Goal: Information Seeking & Learning: Check status

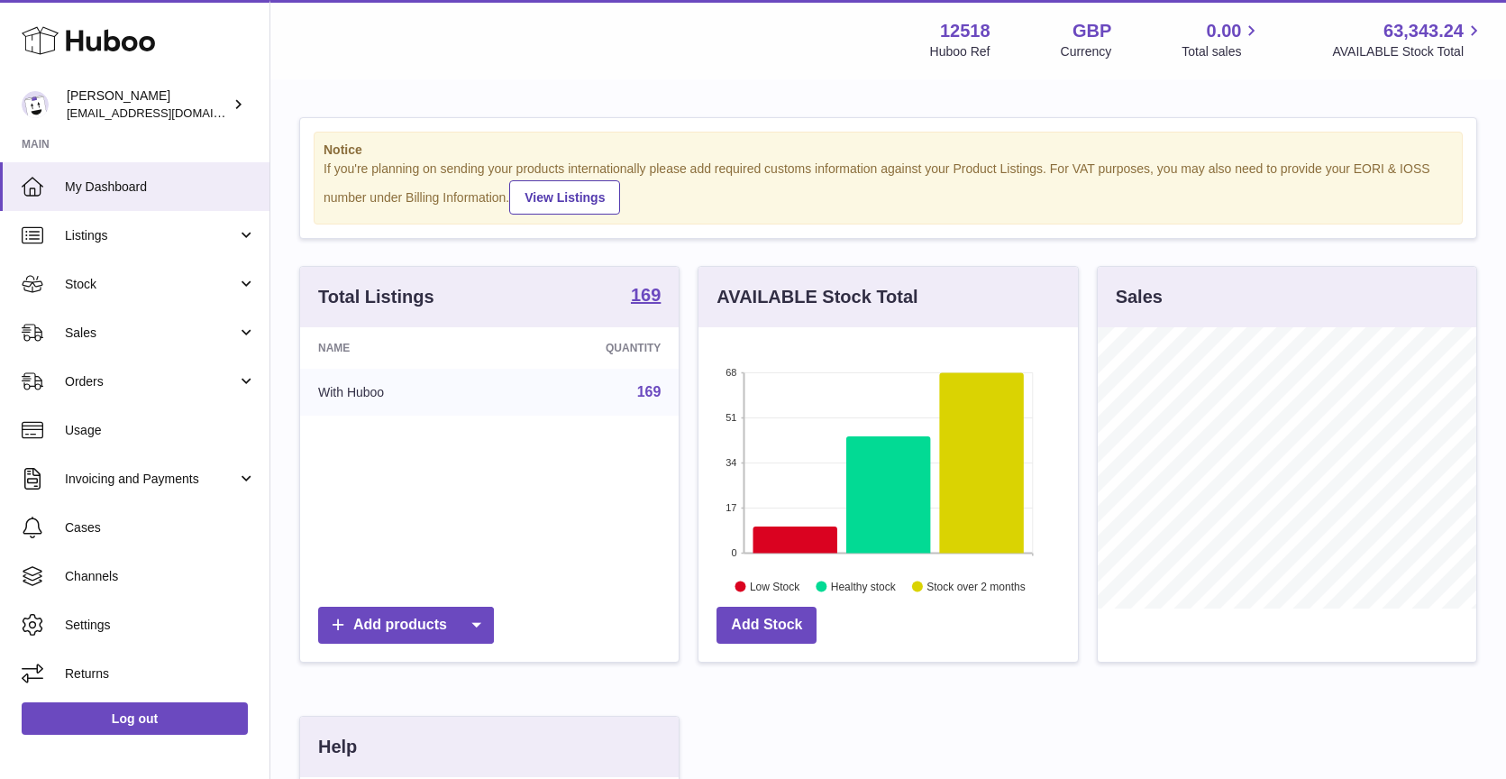
scroll to position [281, 379]
click at [113, 342] on link "Sales" at bounding box center [135, 332] width 270 height 49
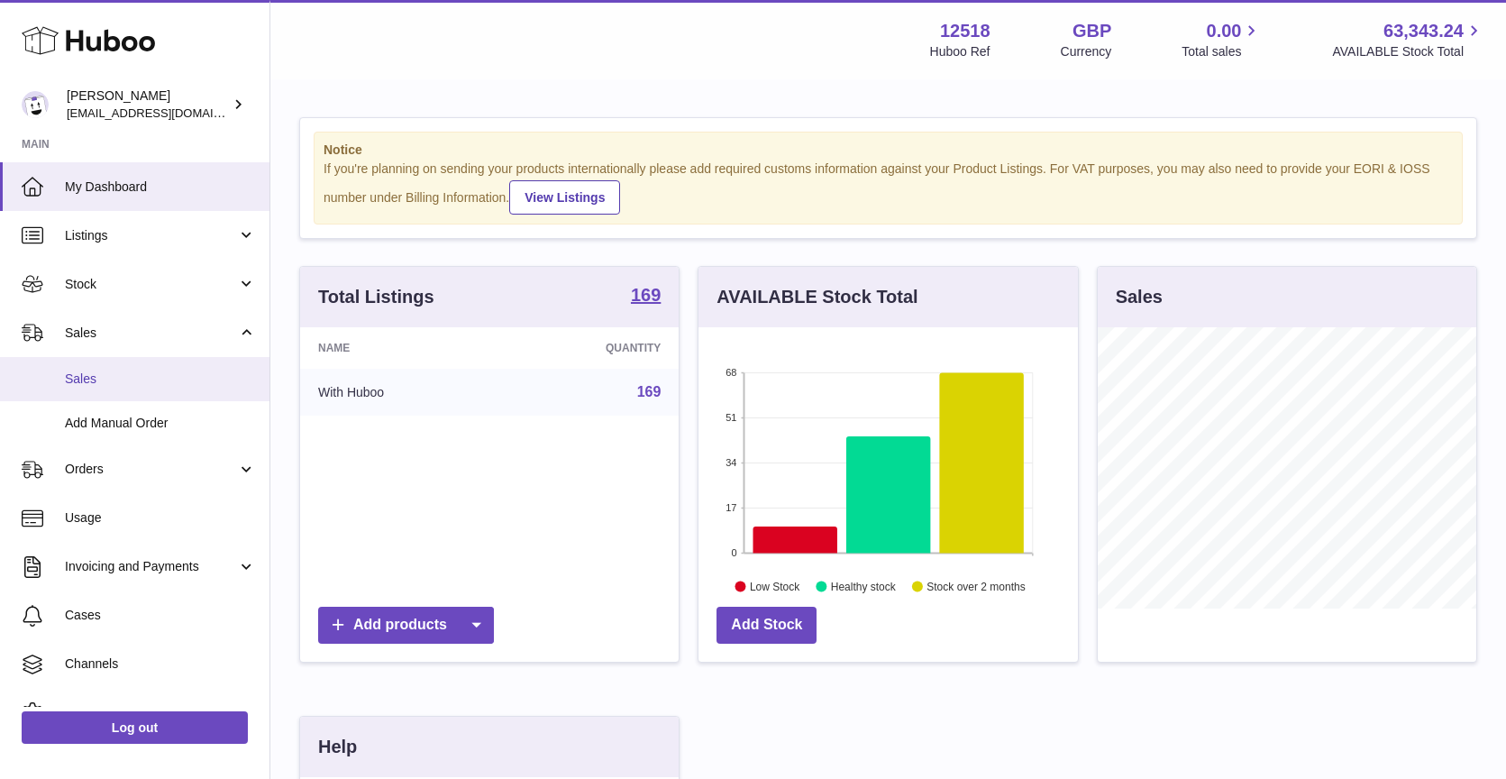
click at [90, 370] on link "Sales" at bounding box center [135, 379] width 270 height 44
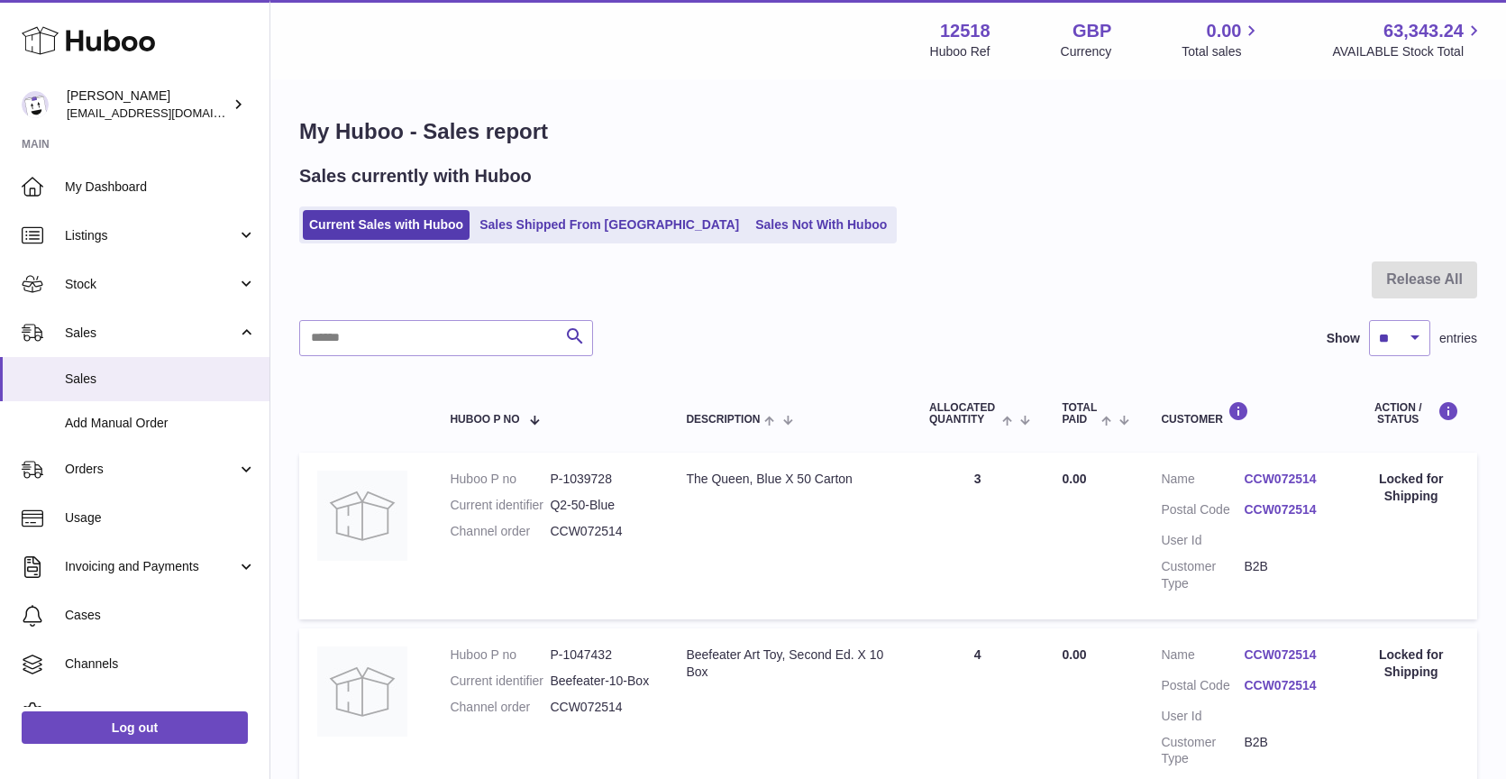
click at [586, 233] on link "Sales Shipped From [GEOGRAPHIC_DATA]" at bounding box center [609, 225] width 272 height 30
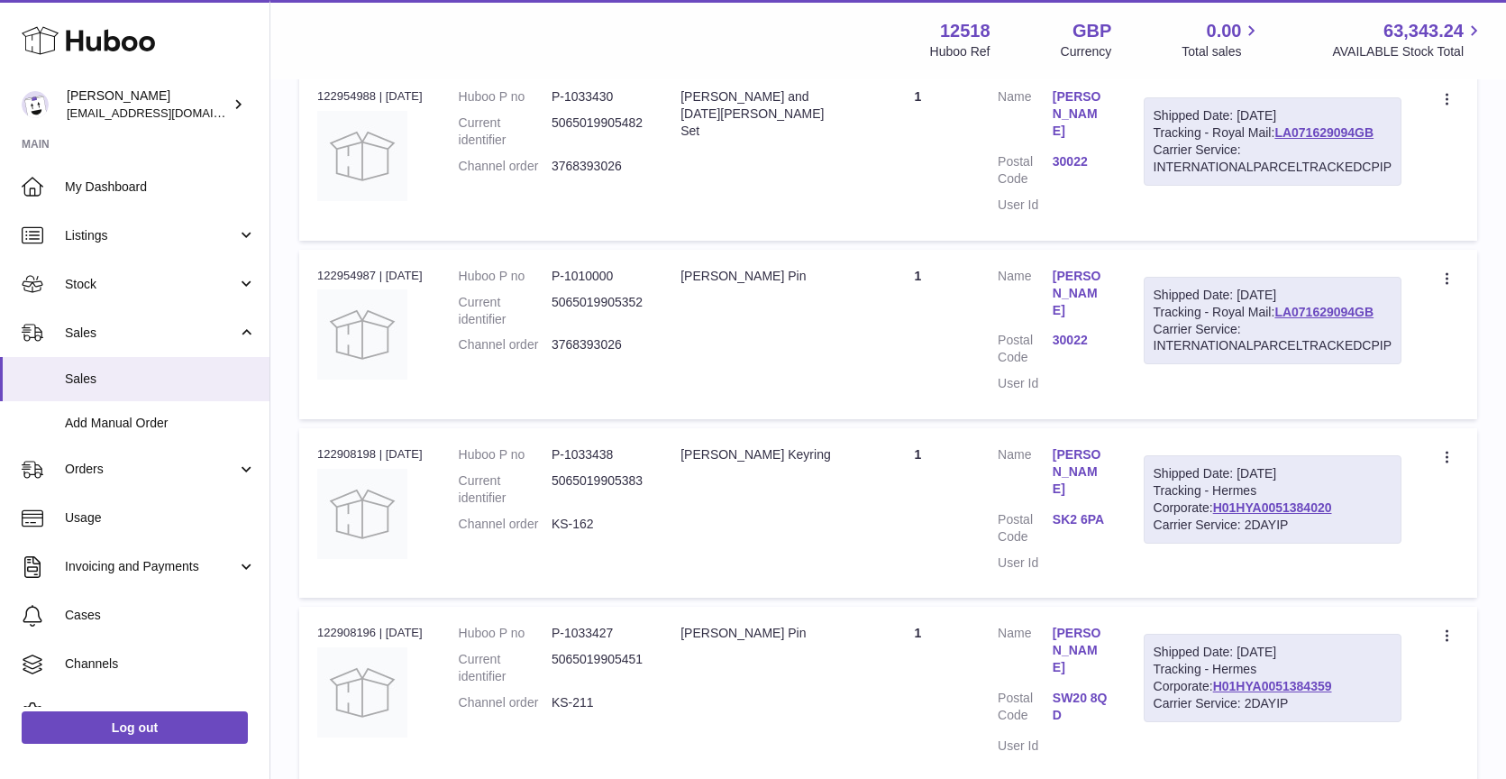
scroll to position [1253, 0]
drag, startPoint x: 614, startPoint y: 588, endPoint x: 581, endPoint y: 586, distance: 32.5
click at [581, 696] on dd "KS-211" at bounding box center [598, 704] width 93 height 17
copy dd "211"
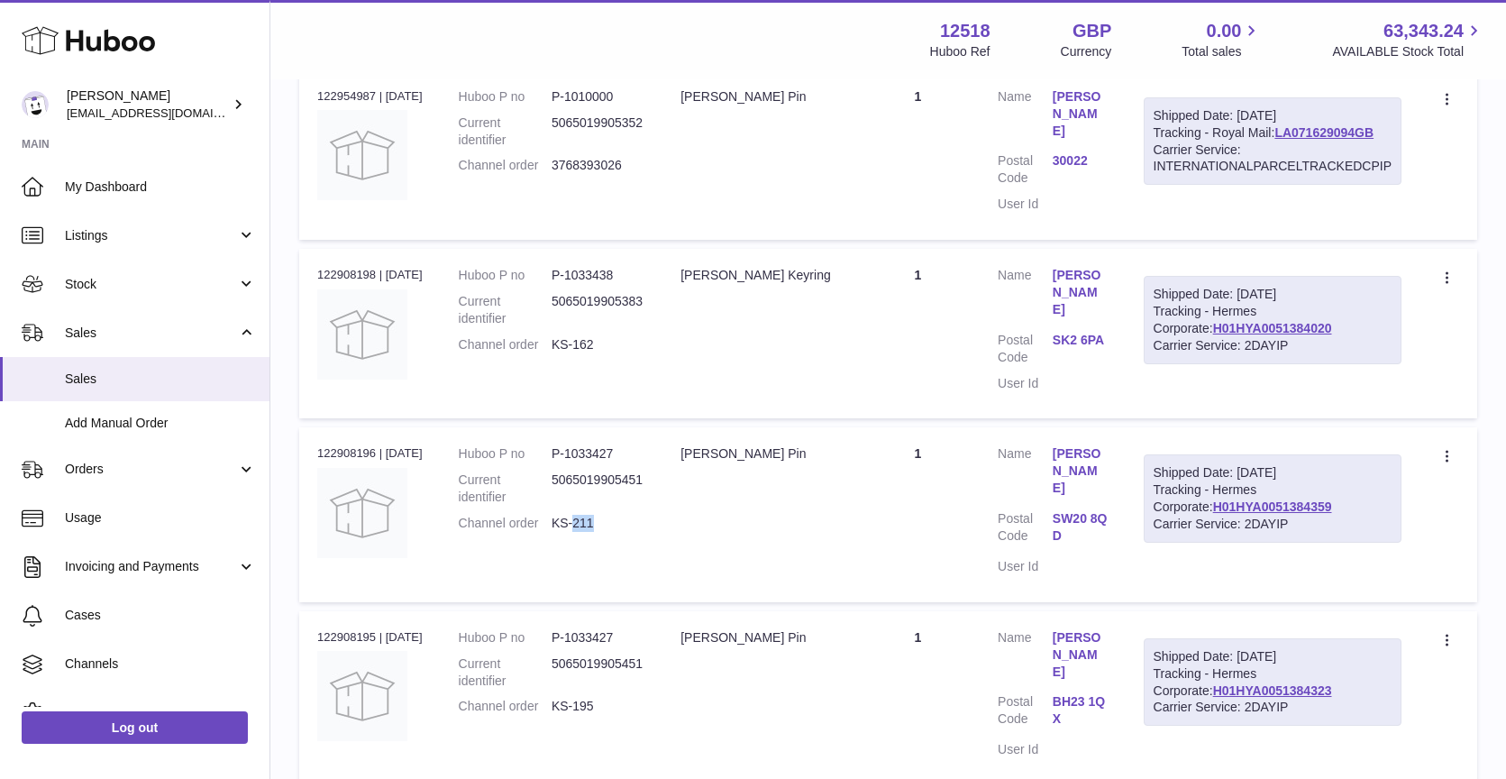
scroll to position [1441, 0]
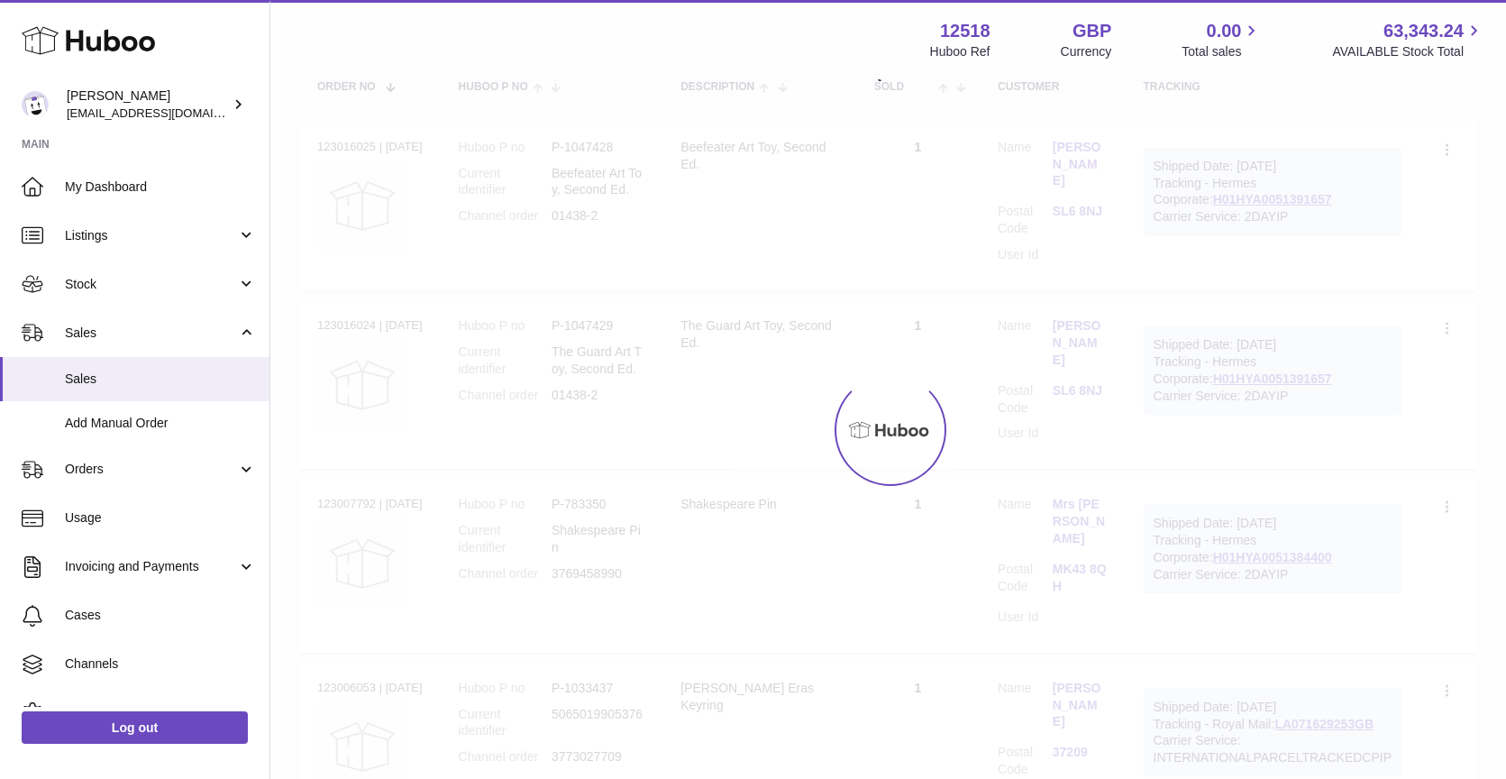
scroll to position [81, 0]
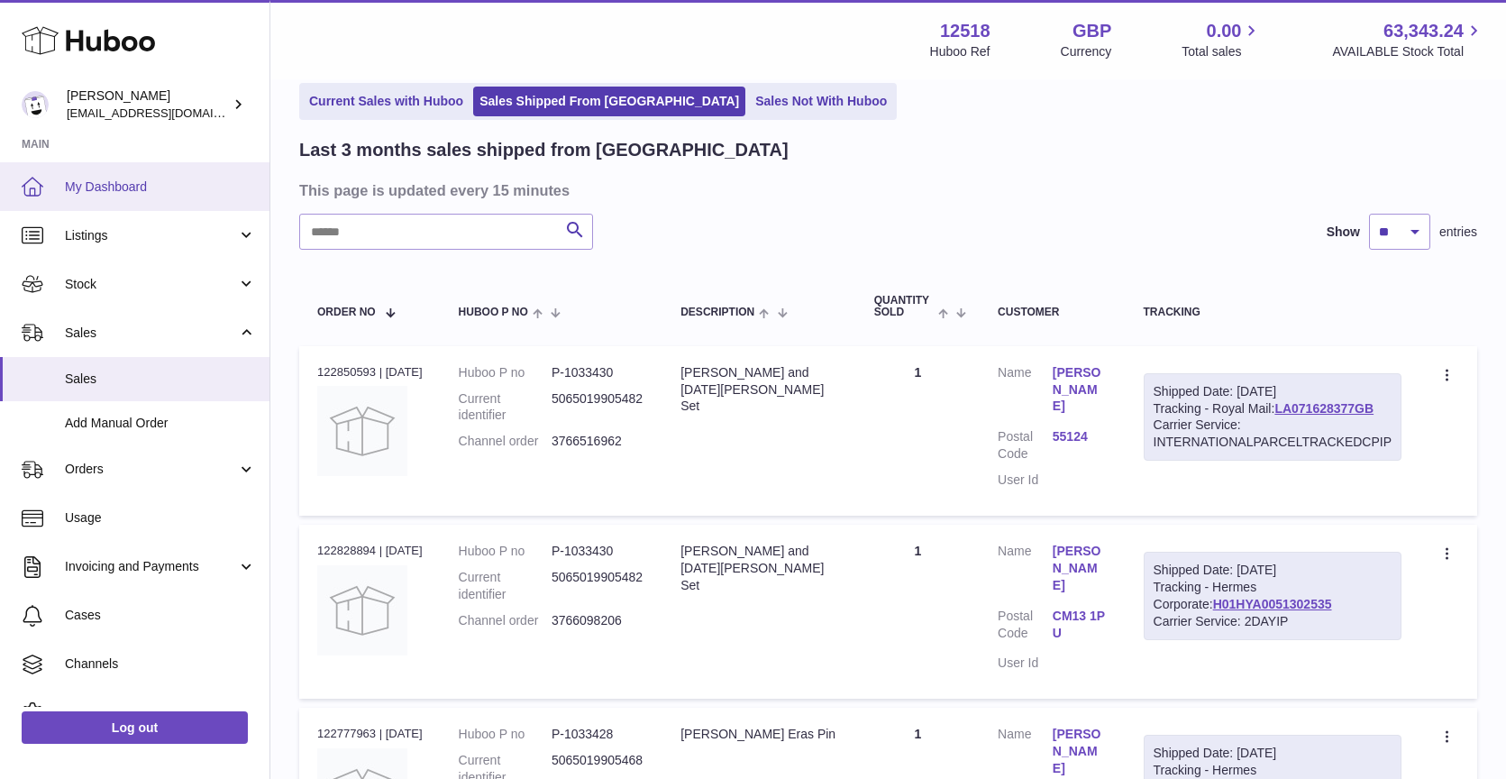
click at [91, 175] on link "My Dashboard" at bounding box center [135, 186] width 270 height 49
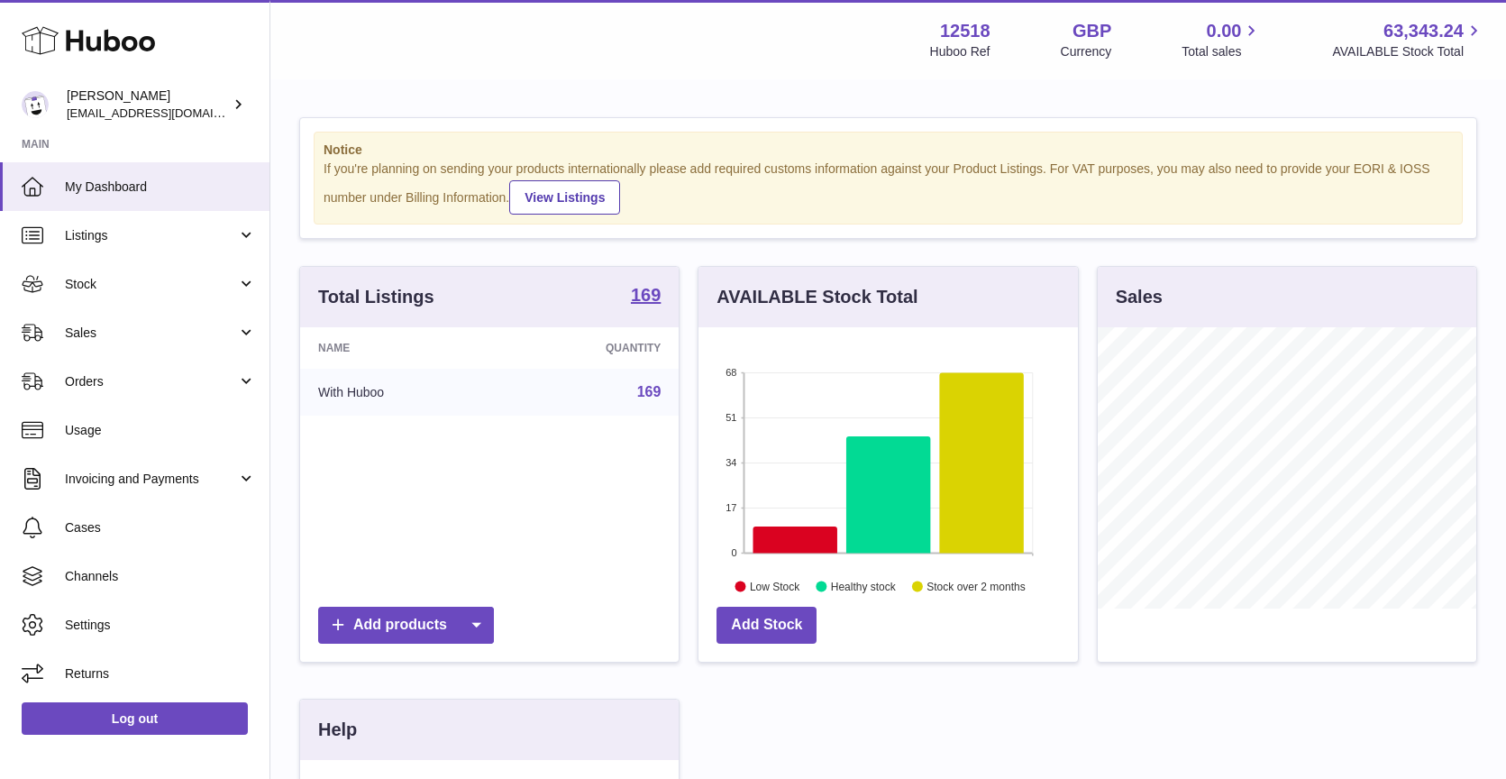
scroll to position [281, 379]
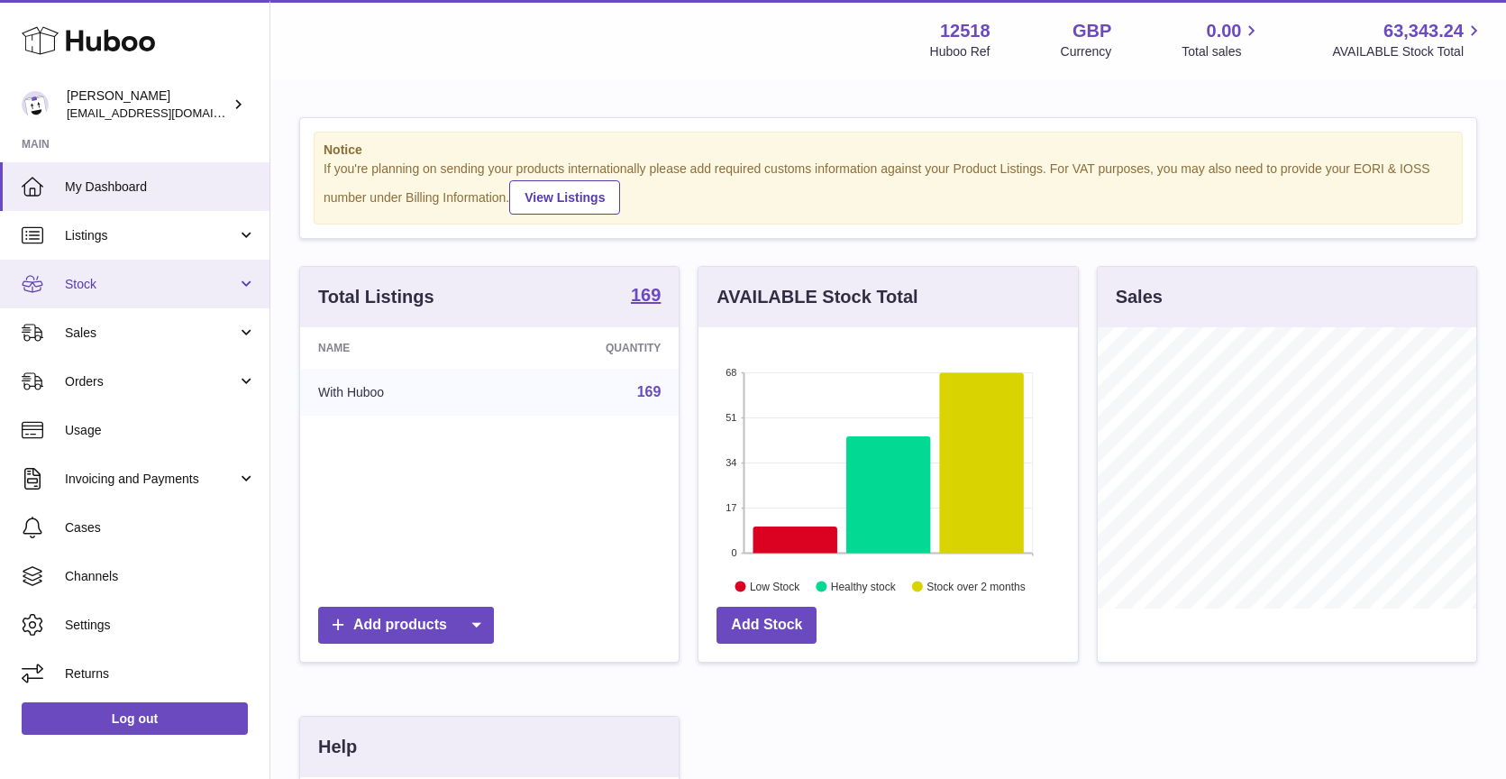
click at [142, 288] on span "Stock" at bounding box center [151, 284] width 172 height 17
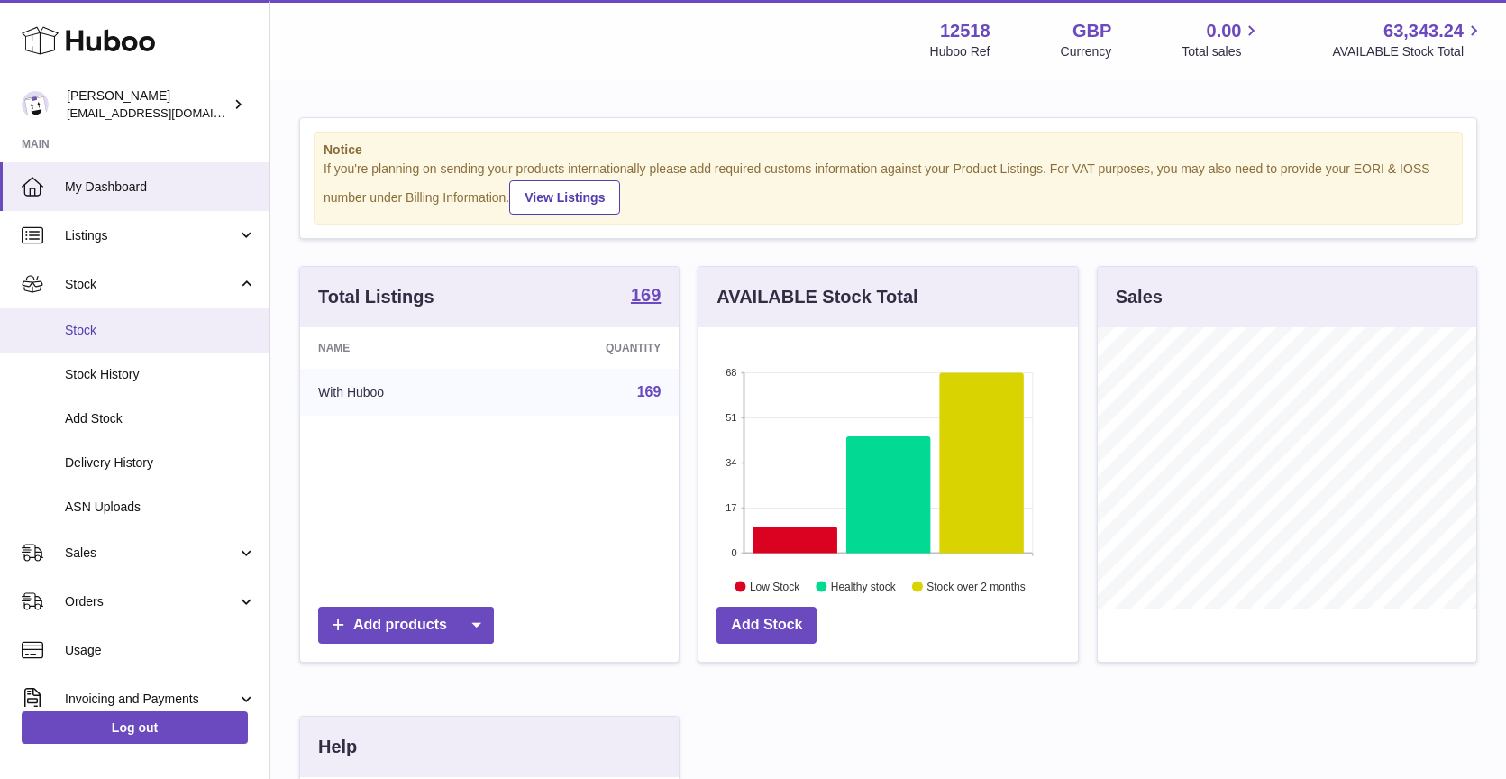
click at [124, 340] on link "Stock" at bounding box center [135, 330] width 270 height 44
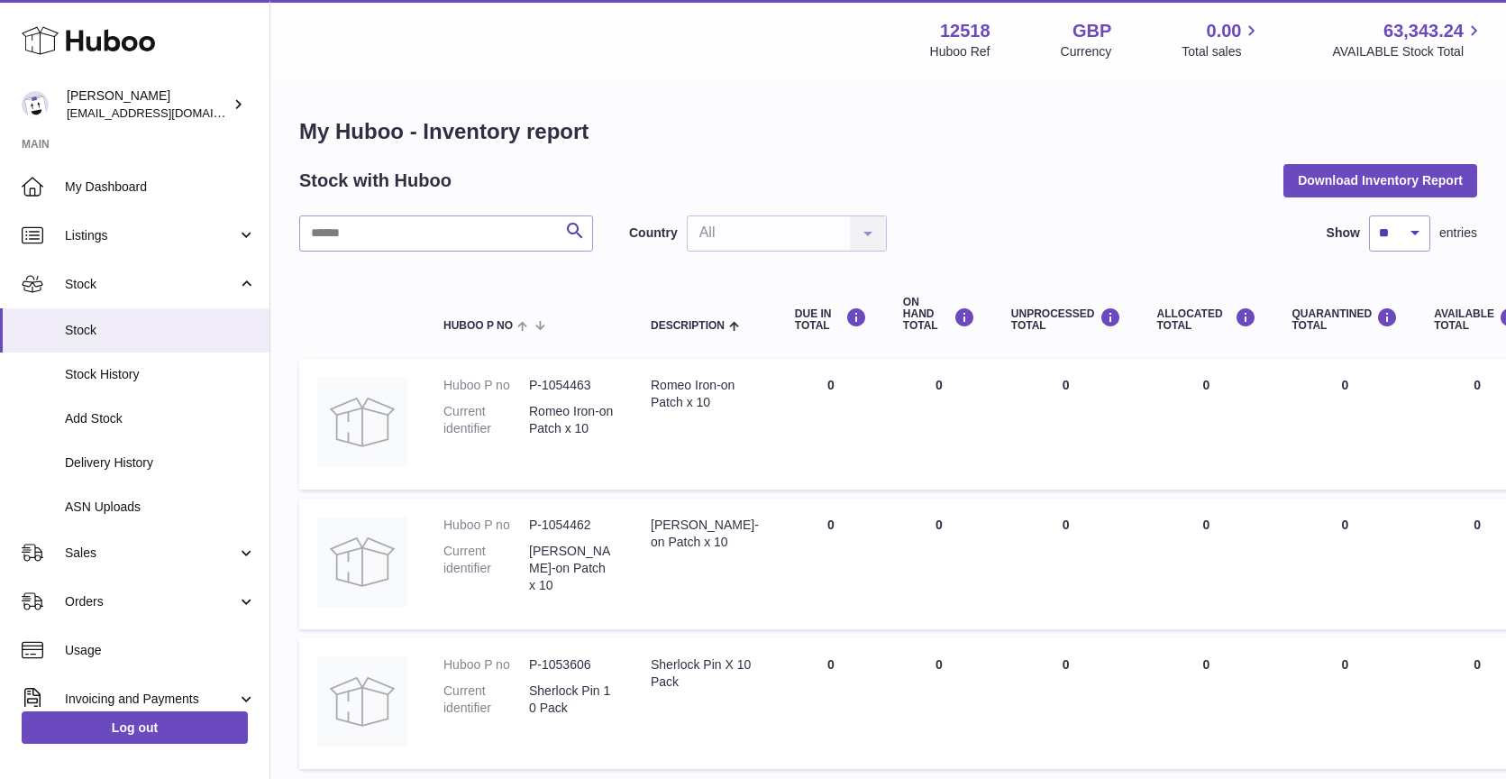
click at [362, 231] on input "text" at bounding box center [446, 233] width 294 height 36
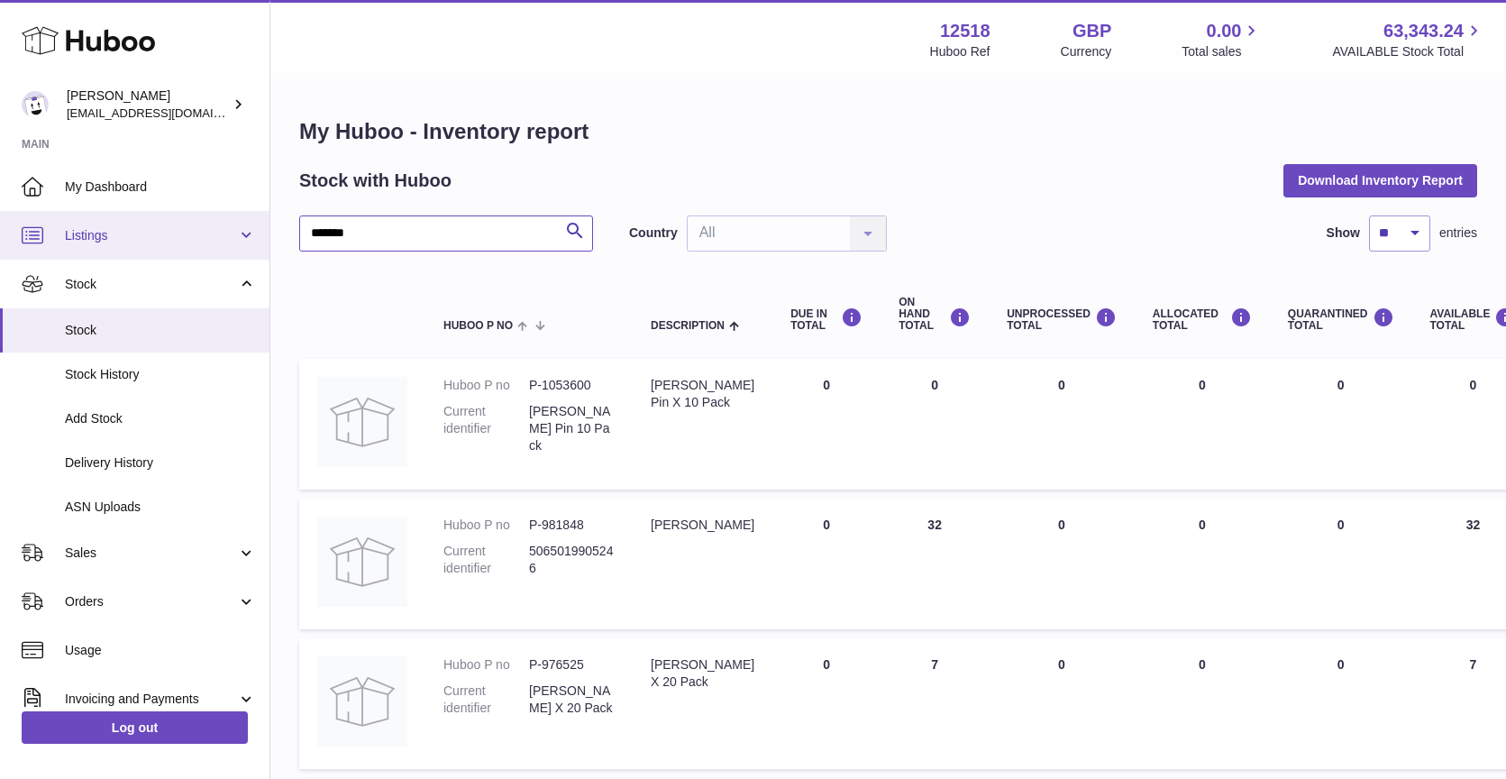
drag, startPoint x: 385, startPoint y: 233, endPoint x: 242, endPoint y: 233, distance: 142.4
click at [242, 233] on div "Huboo Caitlin Derer caitlin@fancylamp.co Main My Dashboard Listings Not with Hu…" at bounding box center [753, 599] width 1506 height 1199
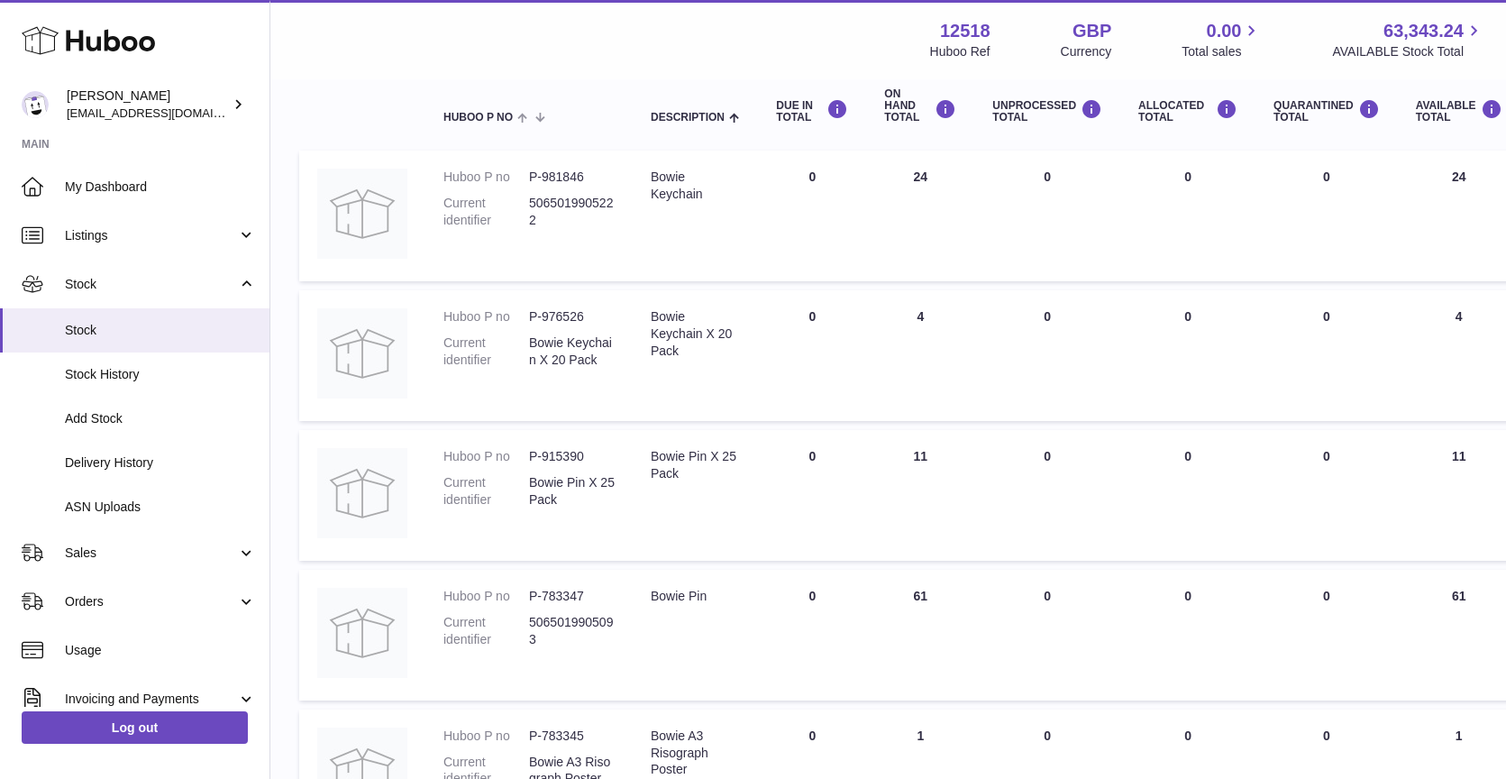
scroll to position [213, 0]
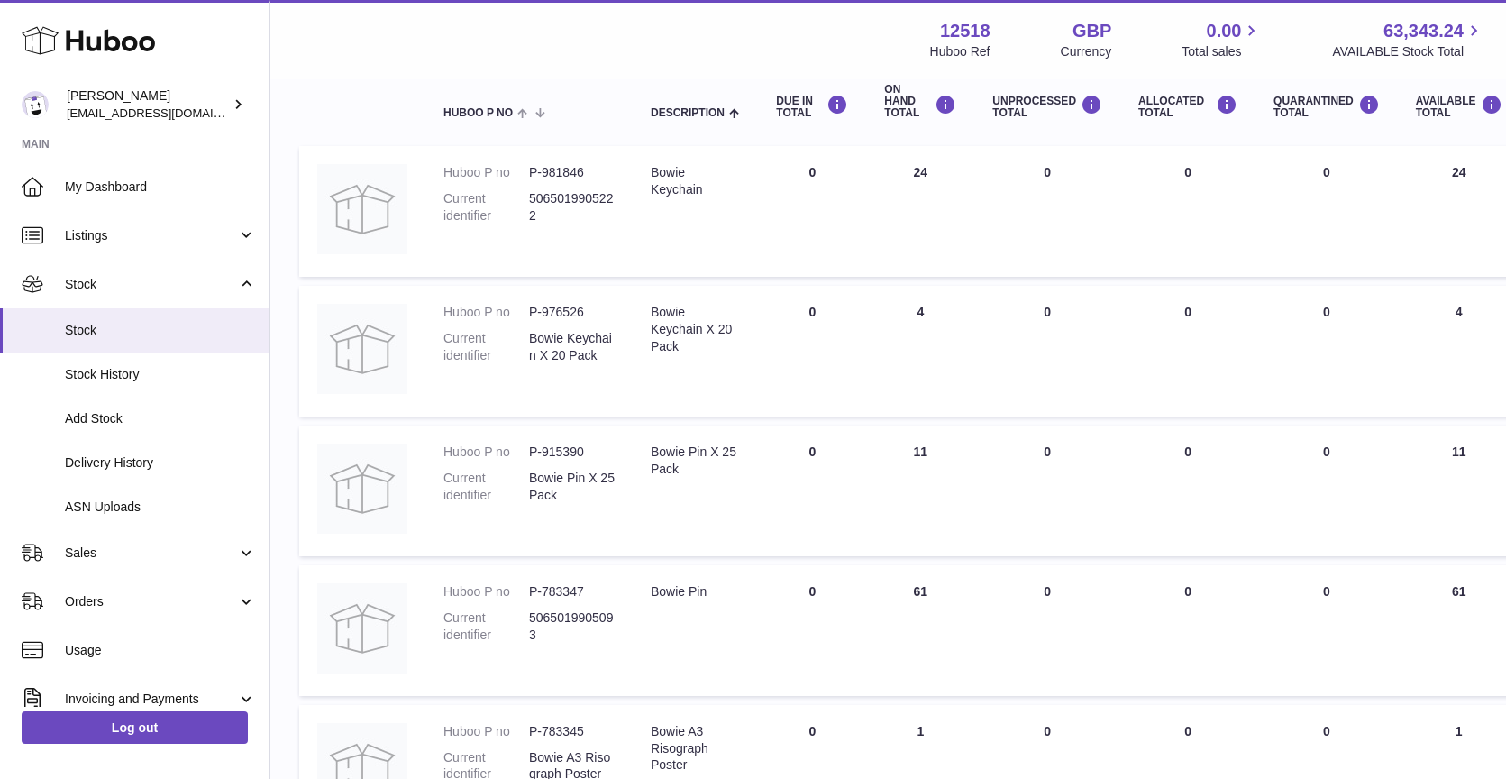
drag, startPoint x: 944, startPoint y: 454, endPoint x: 878, endPoint y: 454, distance: 65.8
click at [878, 454] on td "ON HAND Total 11" at bounding box center [920, 490] width 108 height 131
click at [101, 469] on span "Delivery History" at bounding box center [160, 462] width 191 height 17
click at [4, 453] on link "Delivery History" at bounding box center [135, 463] width 270 height 44
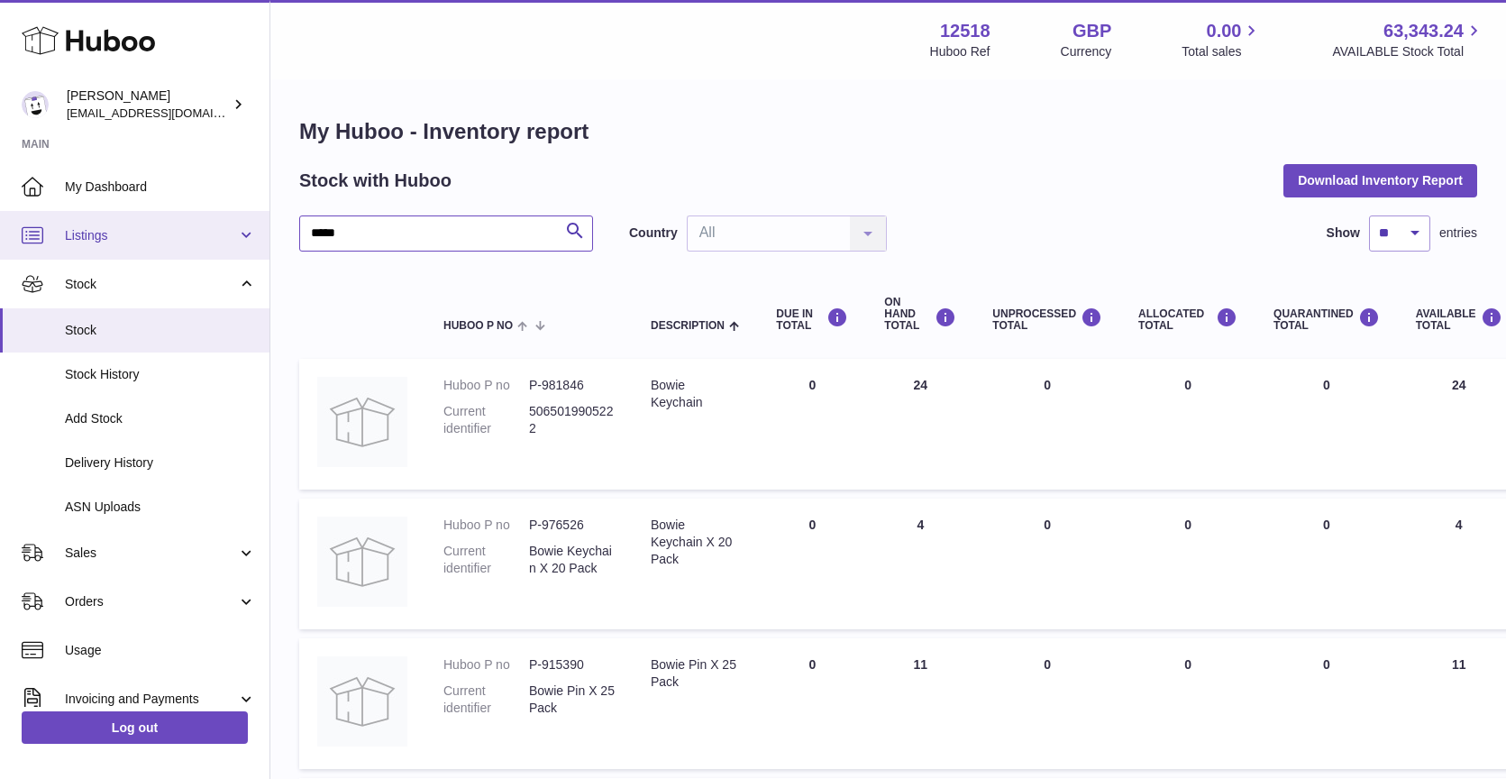
drag, startPoint x: 418, startPoint y: 233, endPoint x: 206, endPoint y: 232, distance: 212.8
click at [206, 232] on div "Huboo Caitlin Derer caitlin@fancylamp.co Main My Dashboard Listings Not with Hu…" at bounding box center [753, 599] width 1506 height 1199
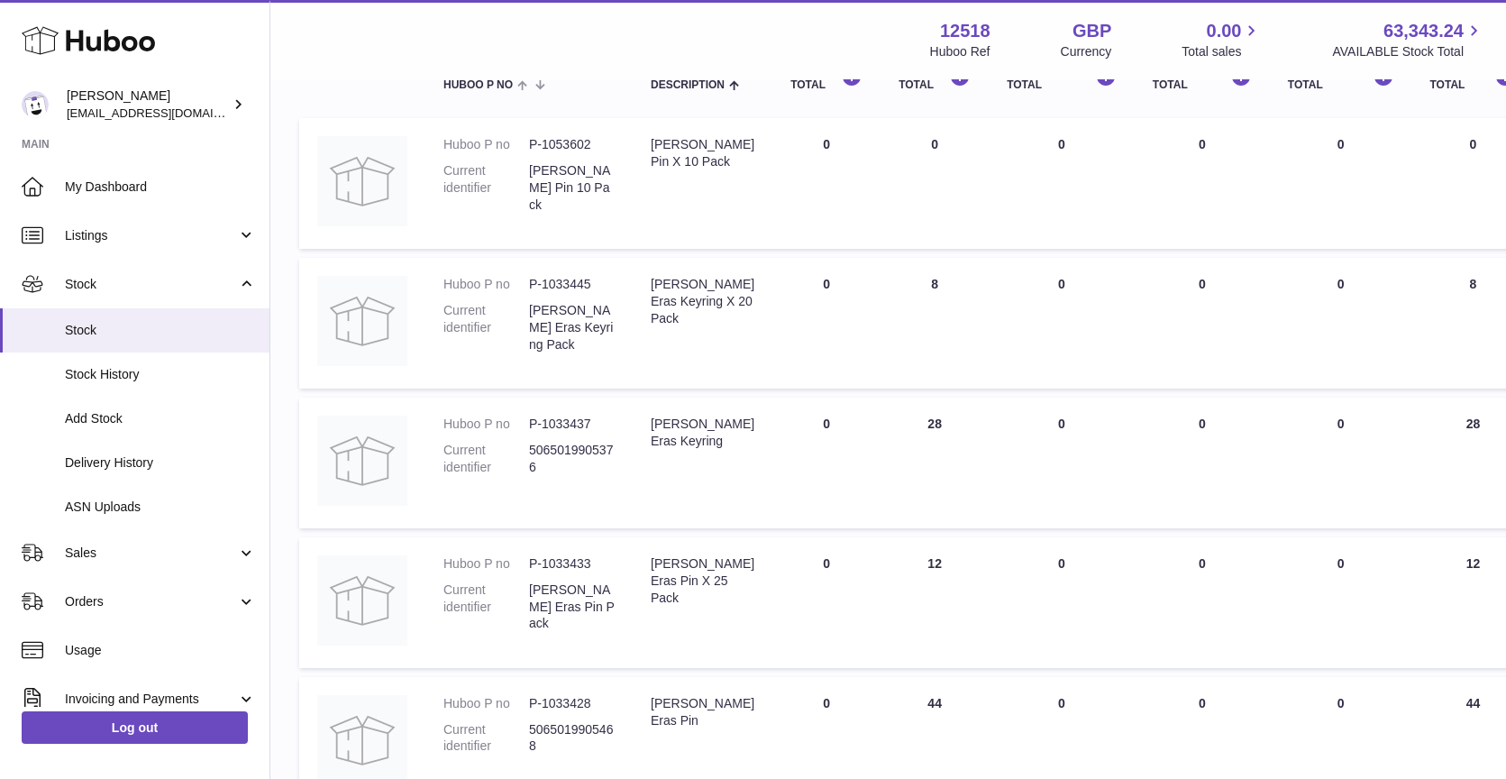
scroll to position [245, 0]
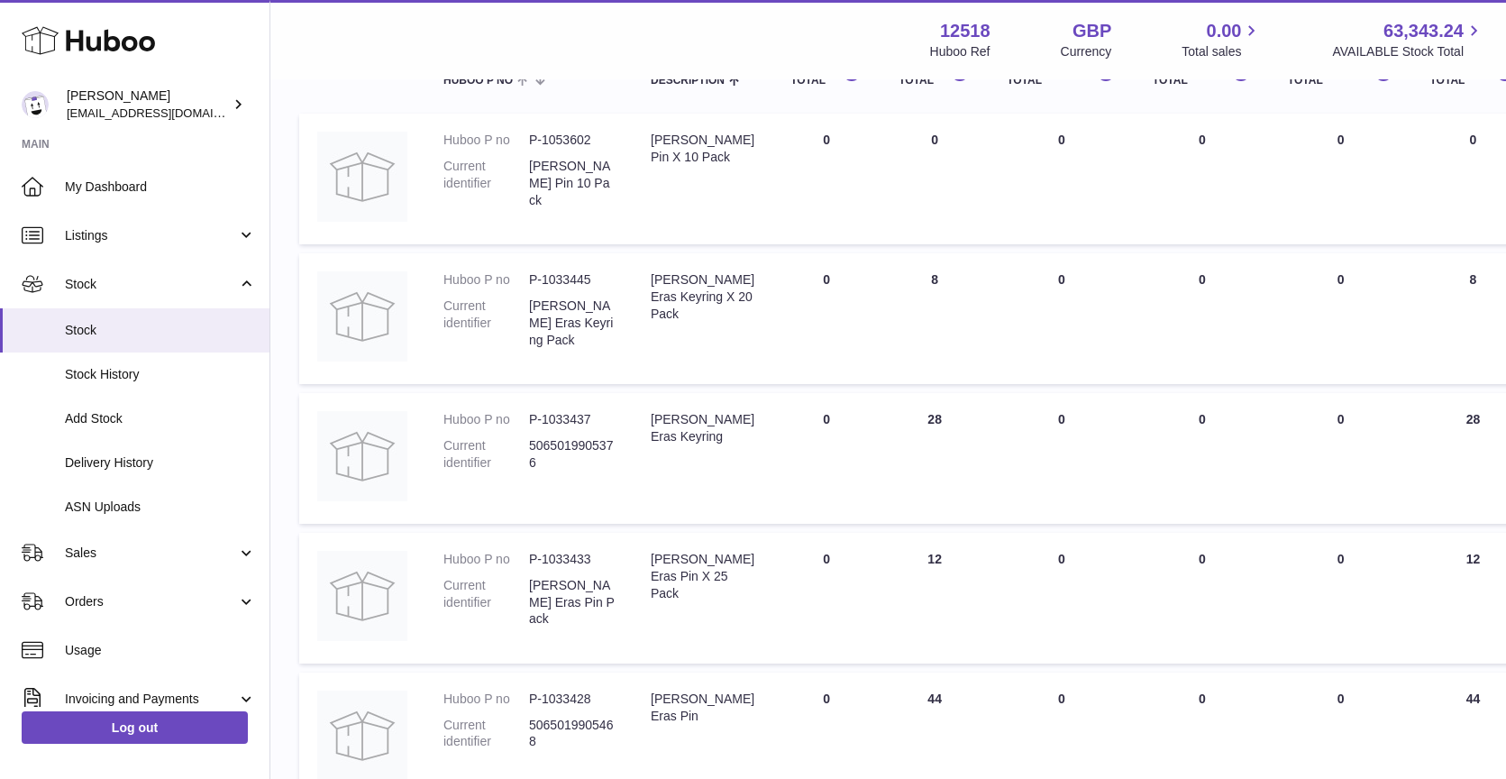
drag, startPoint x: 930, startPoint y: 277, endPoint x: 886, endPoint y: 275, distance: 44.2
click at [886, 275] on td "ON HAND Total 8" at bounding box center [935, 318] width 108 height 131
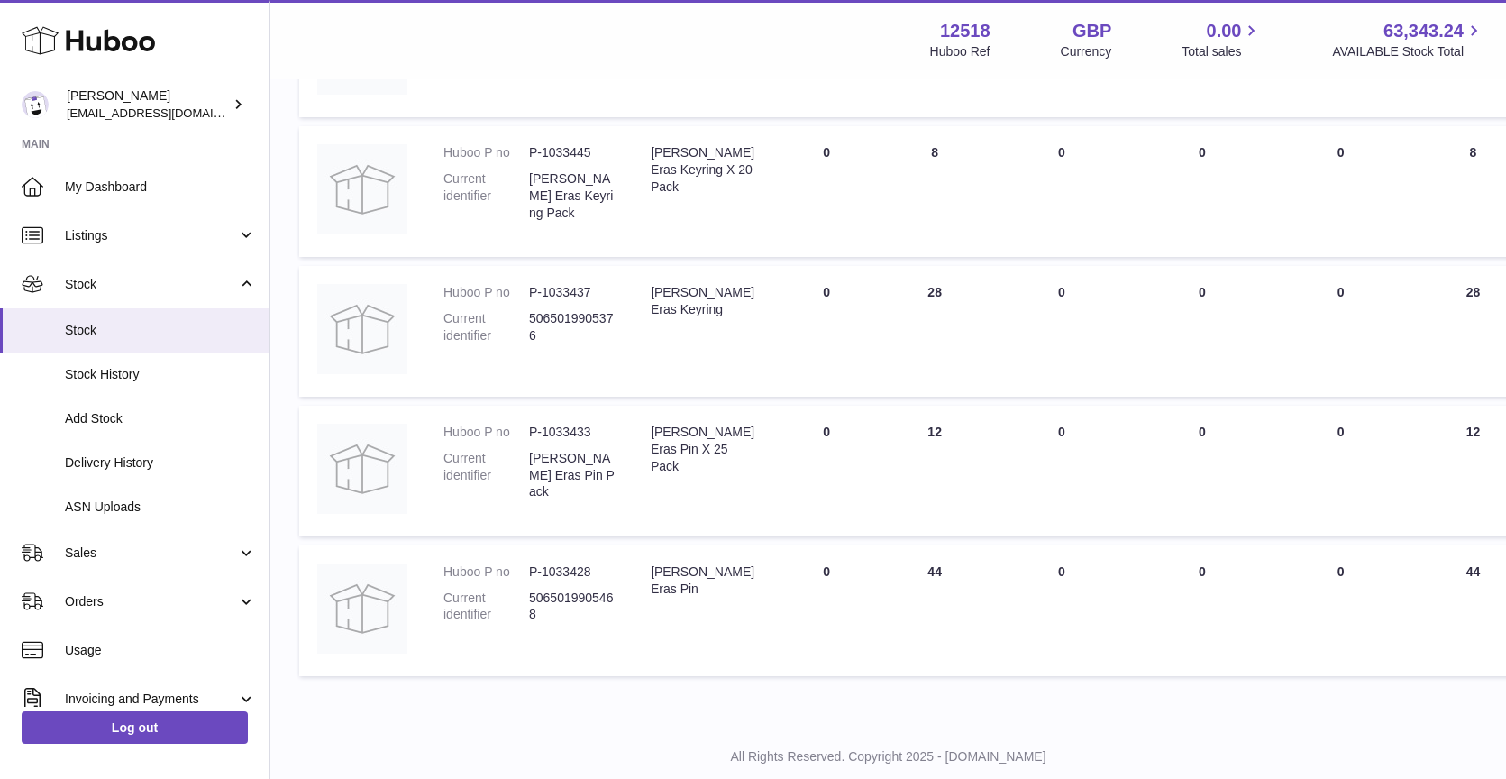
scroll to position [420, 0]
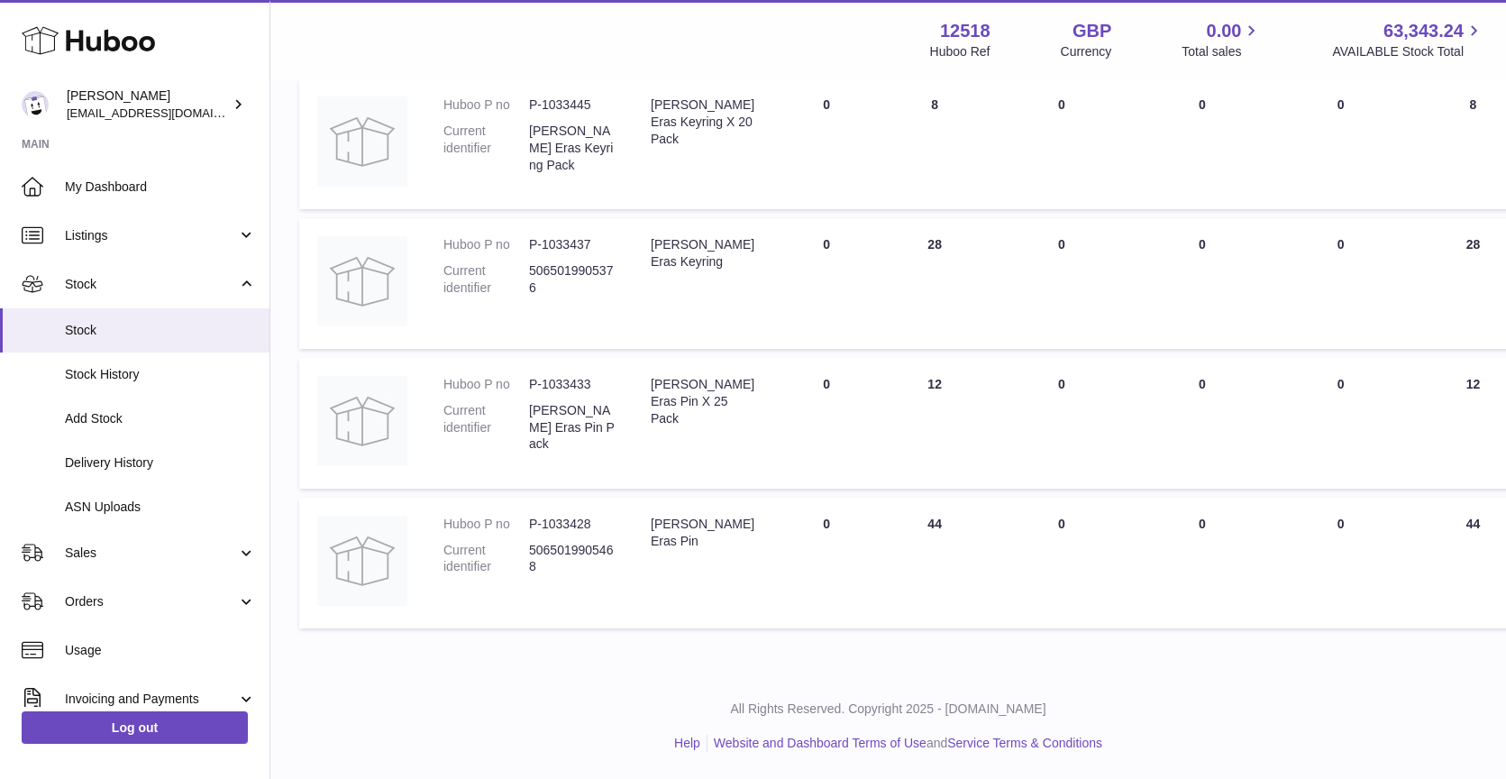
drag, startPoint x: 957, startPoint y: 378, endPoint x: 896, endPoint y: 378, distance: 61.3
click at [896, 378] on td "ON HAND Total 12" at bounding box center [935, 423] width 108 height 131
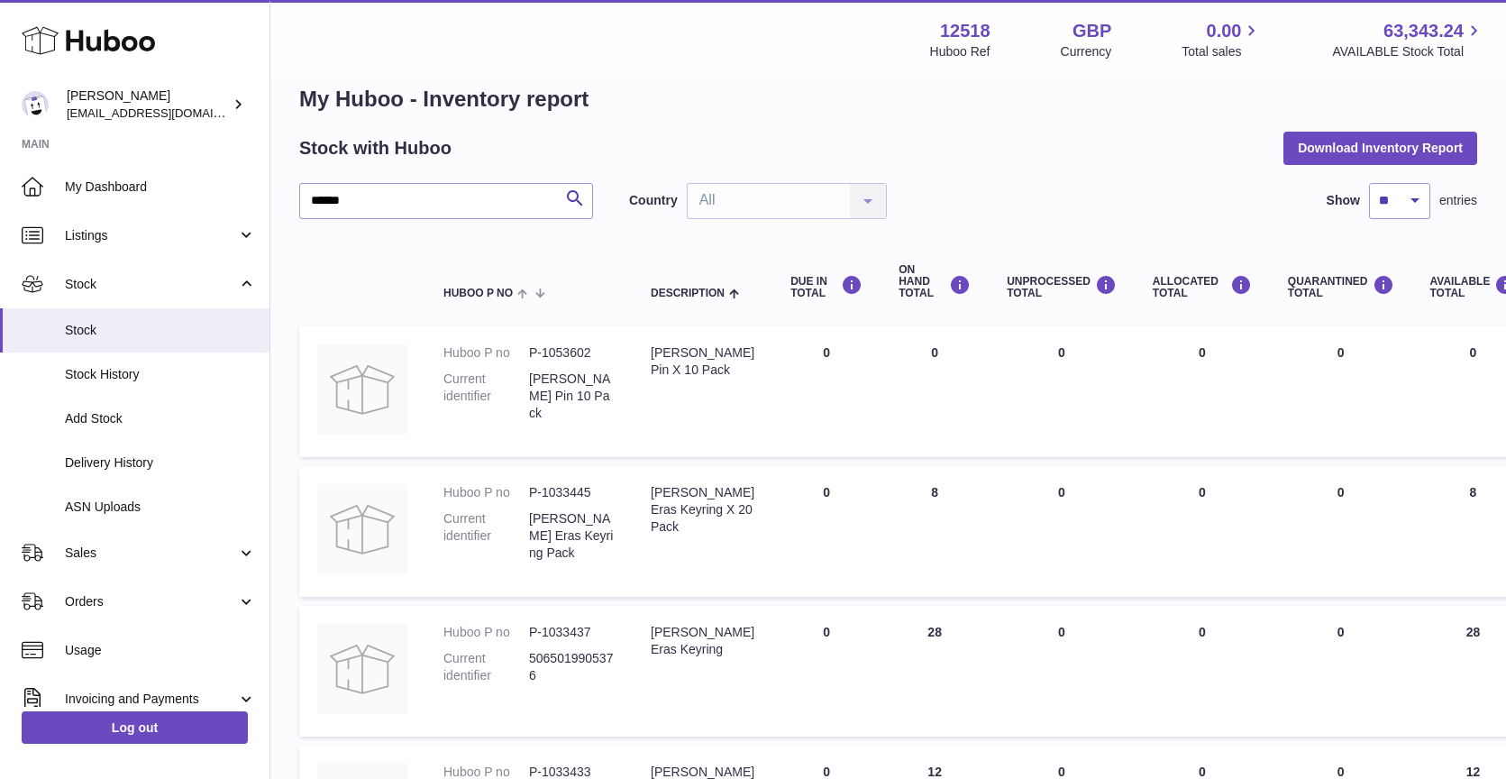
scroll to position [0, 0]
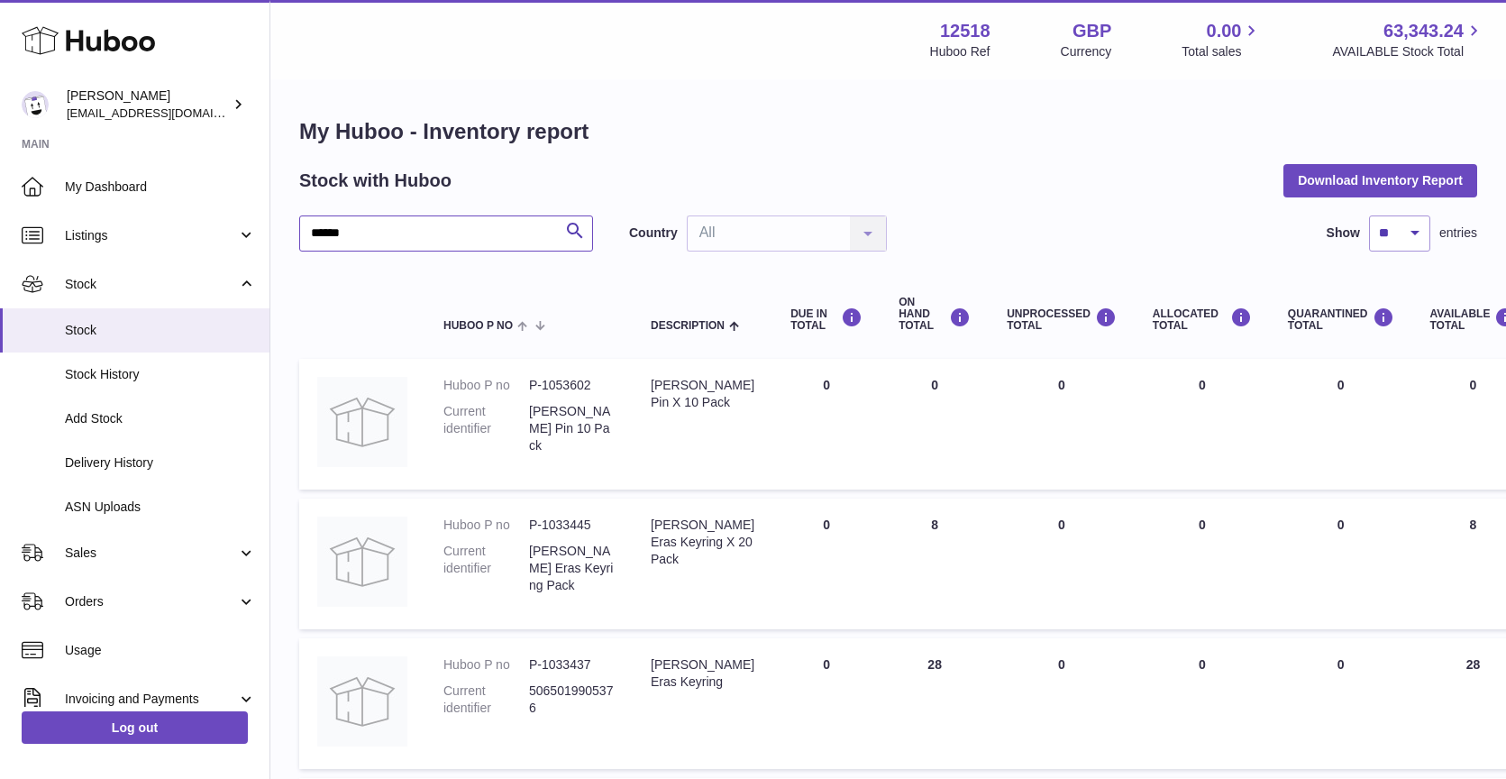
drag, startPoint x: 412, startPoint y: 228, endPoint x: 271, endPoint y: 226, distance: 140.6
click at [272, 226] on div "My Huboo - Inventory report Stock with Huboo Download Inventory Report ****** S…" at bounding box center [888, 587] width 1236 height 1012
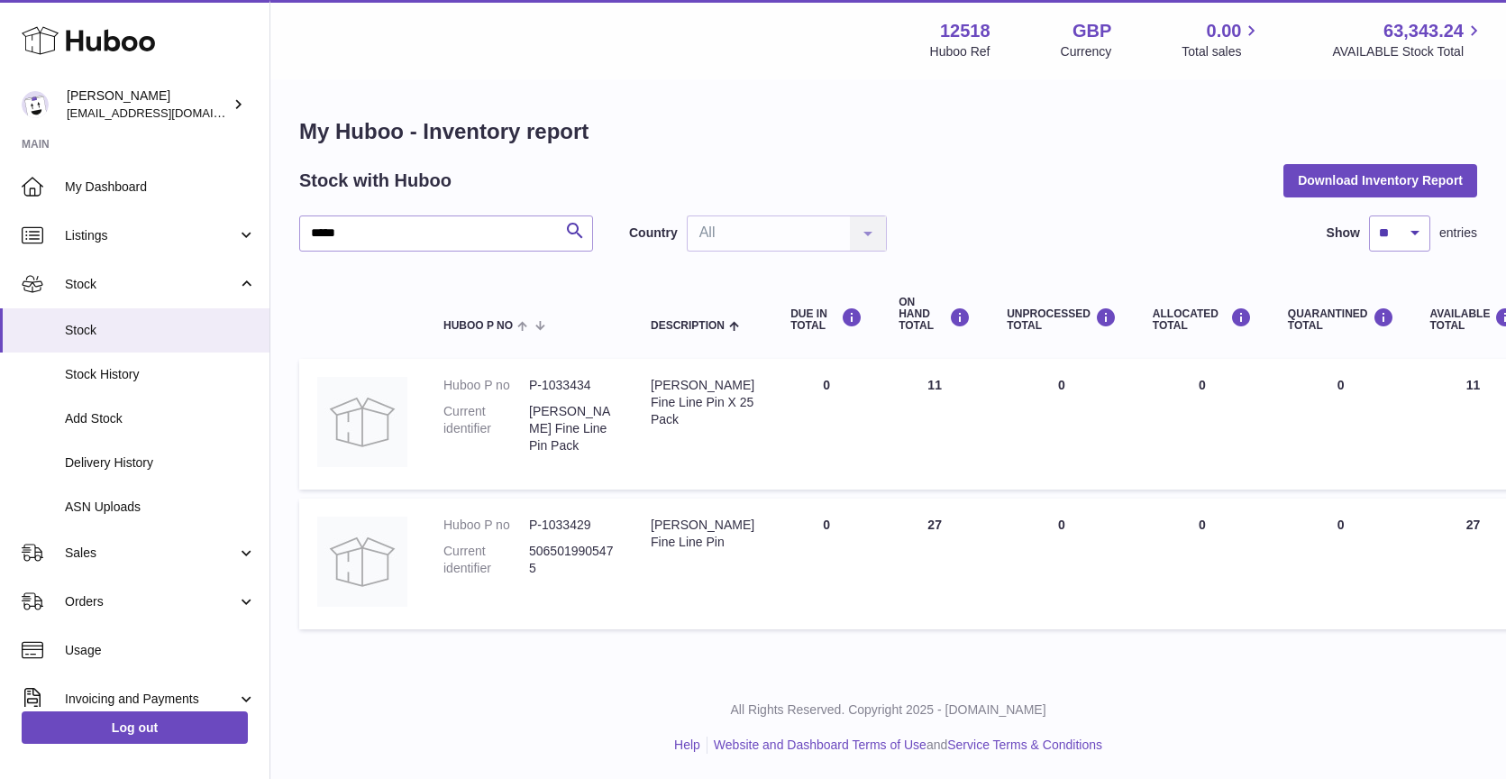
drag, startPoint x: 940, startPoint y: 396, endPoint x: 886, endPoint y: 385, distance: 55.2
click at [886, 385] on td "ON HAND Total 11" at bounding box center [935, 424] width 108 height 131
drag, startPoint x: 363, startPoint y: 233, endPoint x: 256, endPoint y: 233, distance: 107.3
click at [256, 233] on div "Huboo Caitlin Derer caitlin@fancylamp.co Main My Dashboard Listings Not with Hu…" at bounding box center [753, 390] width 1506 height 781
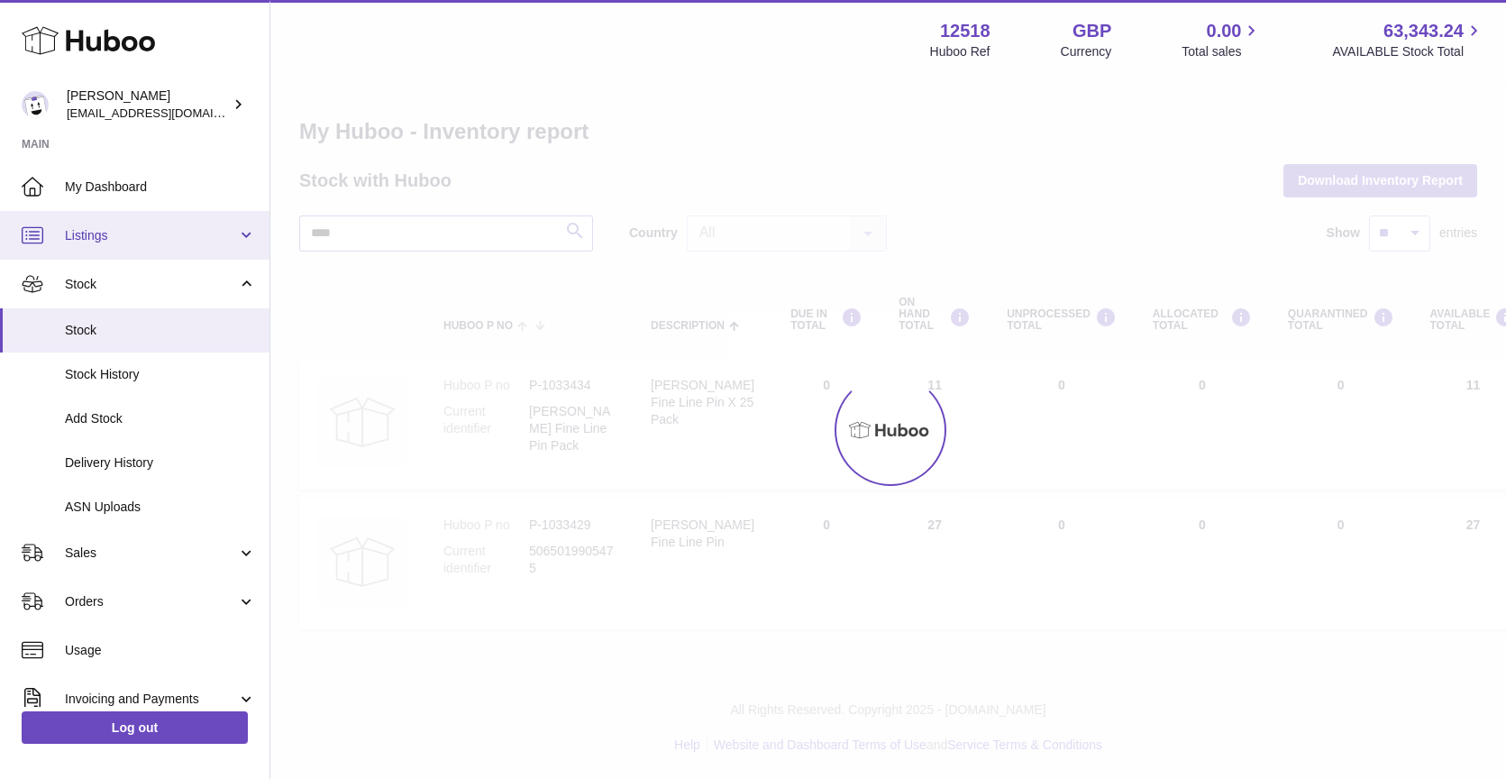
type input "****"
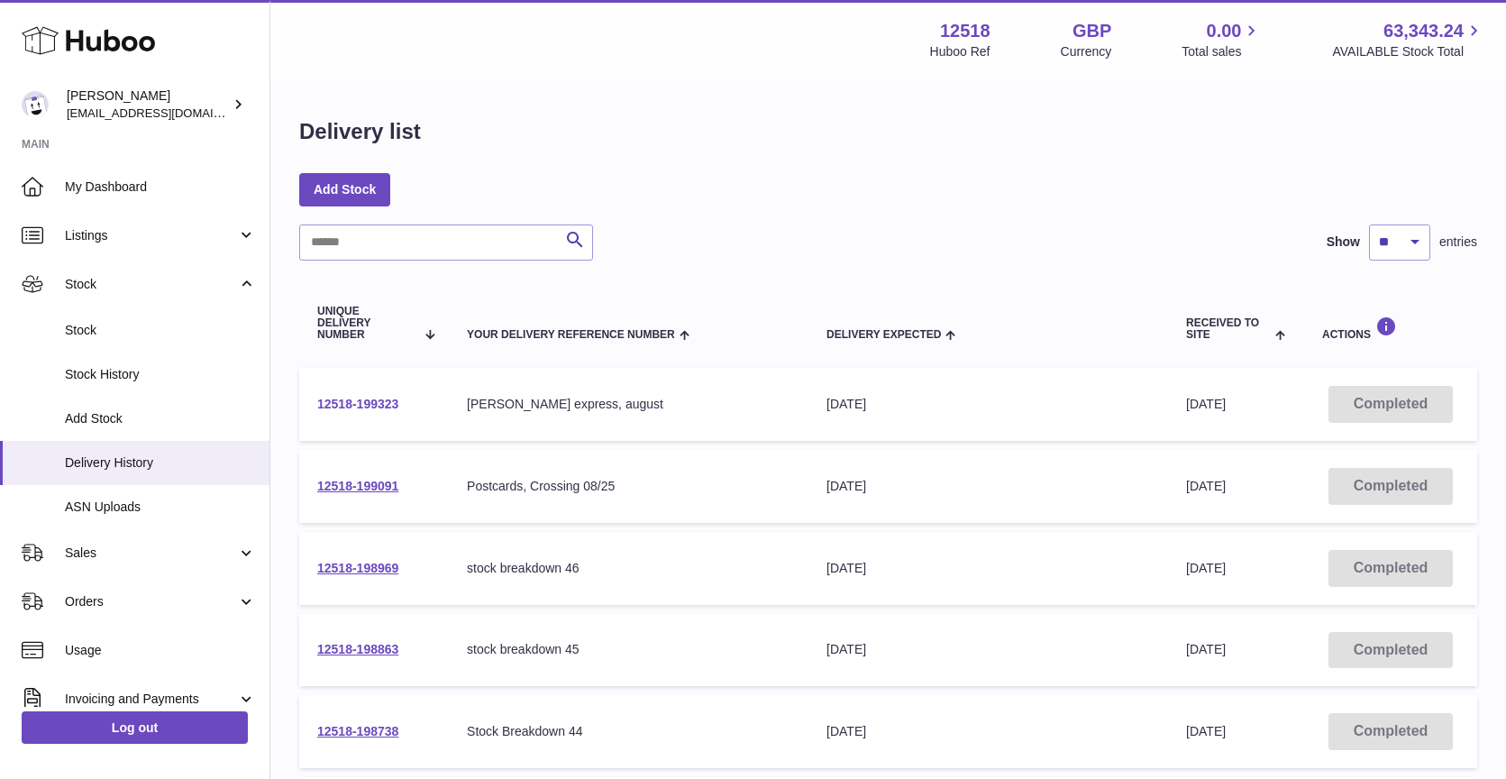
click at [375, 405] on link "12518-199323" at bounding box center [357, 404] width 81 height 14
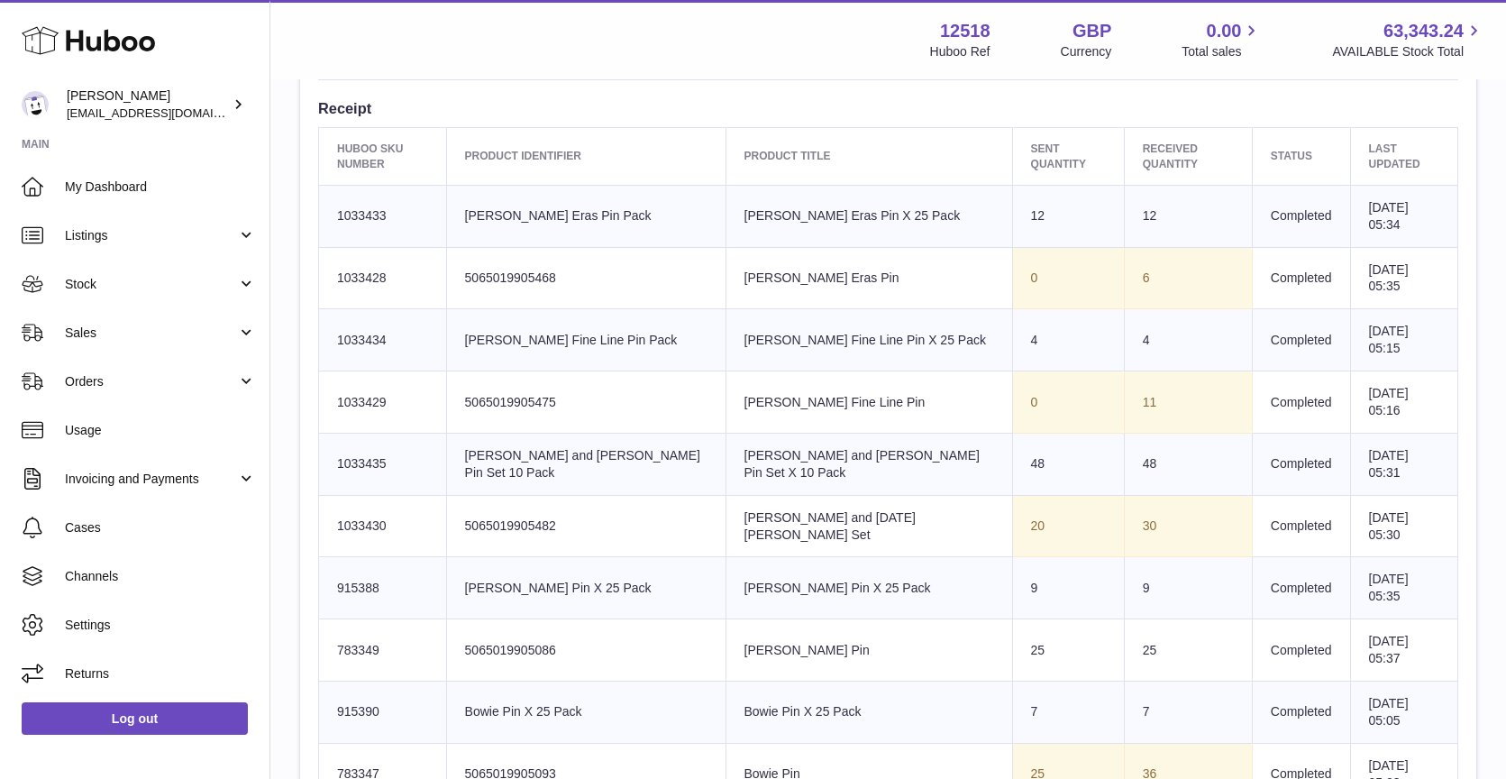
scroll to position [663, 0]
click at [78, 201] on link "My Dashboard" at bounding box center [135, 186] width 270 height 49
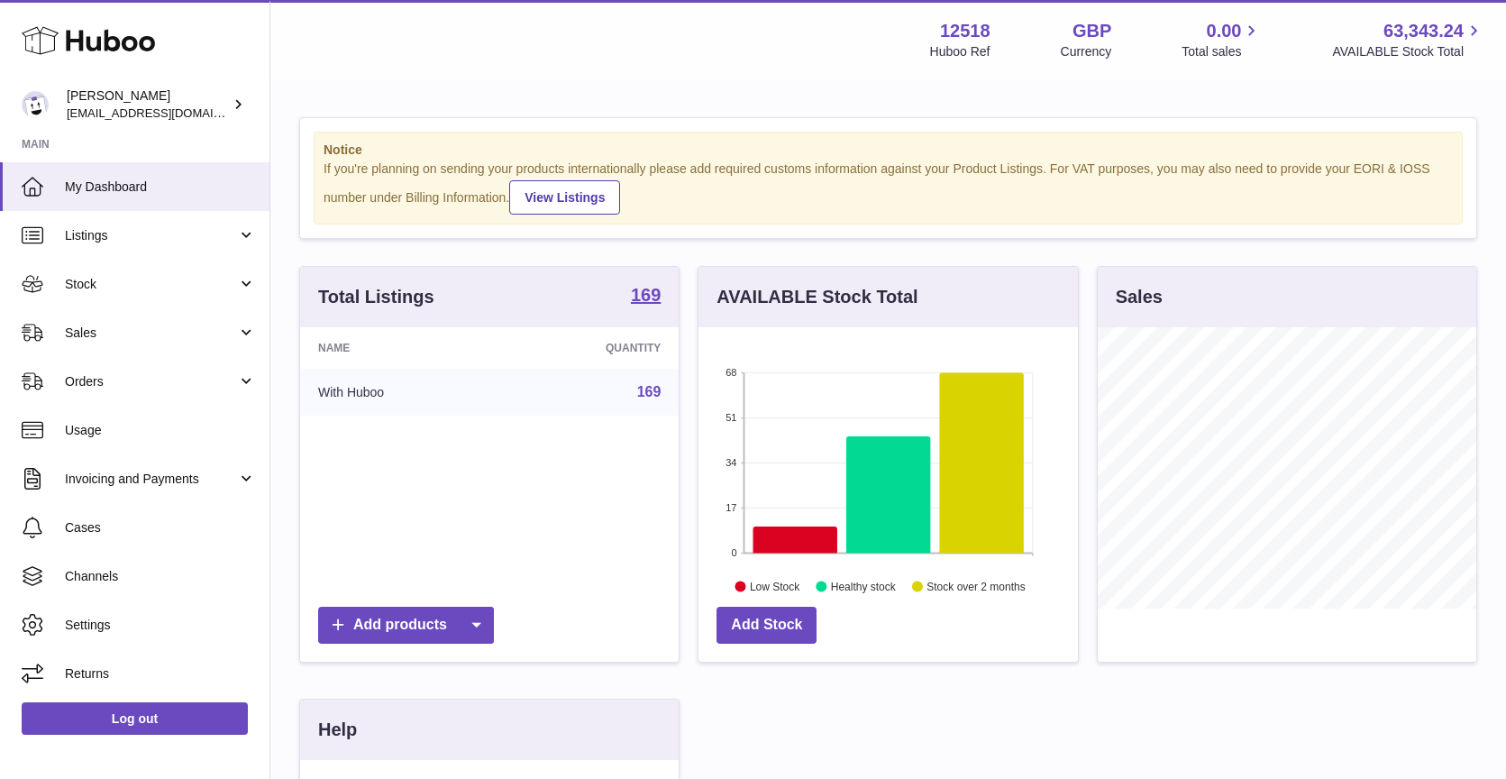
scroll to position [281, 379]
